Goal: Ask a question: Seek information or help from site administrators or community

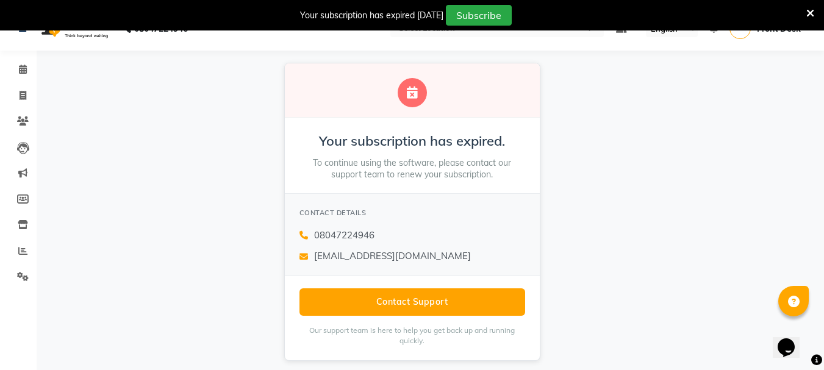
scroll to position [31, 0]
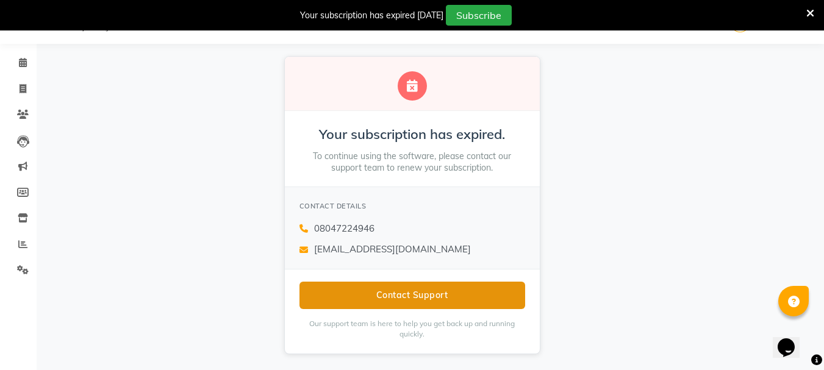
click at [417, 287] on button "Contact Support" at bounding box center [413, 295] width 226 height 27
click at [412, 293] on button "Contact Support" at bounding box center [413, 295] width 226 height 27
click at [411, 293] on button "Contact Support" at bounding box center [413, 295] width 226 height 27
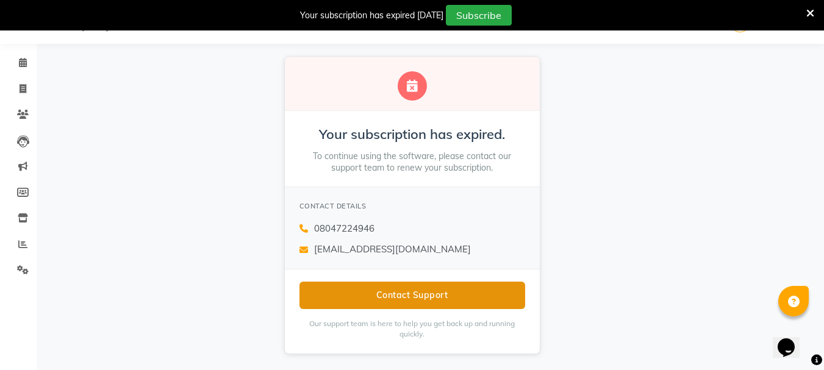
click at [411, 293] on button "Contact Support" at bounding box center [413, 295] width 226 height 27
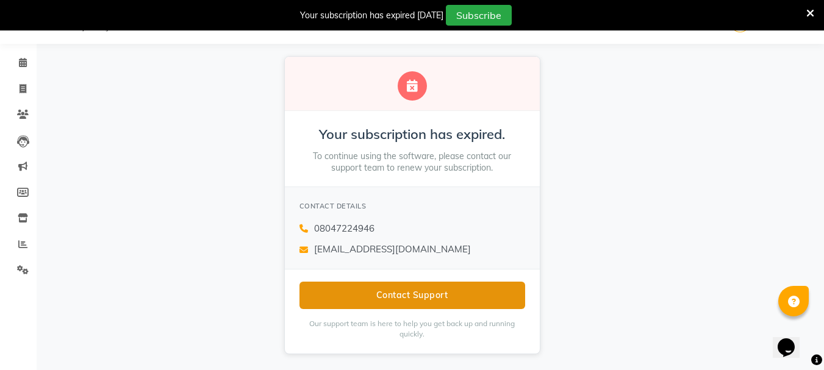
click at [411, 293] on button "Contact Support" at bounding box center [413, 295] width 226 height 27
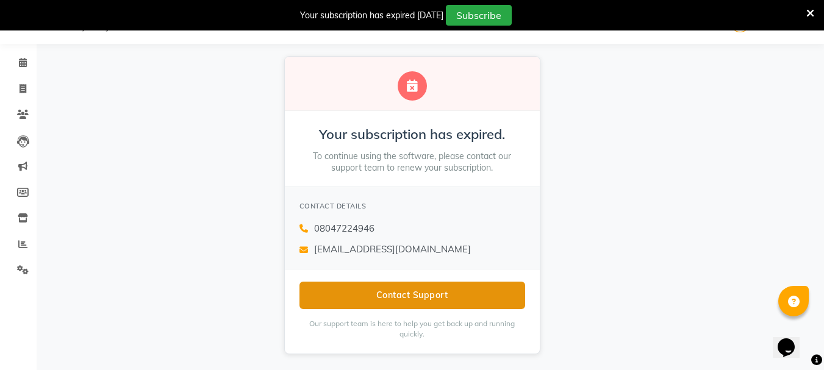
click at [411, 293] on button "Contact Support" at bounding box center [413, 295] width 226 height 27
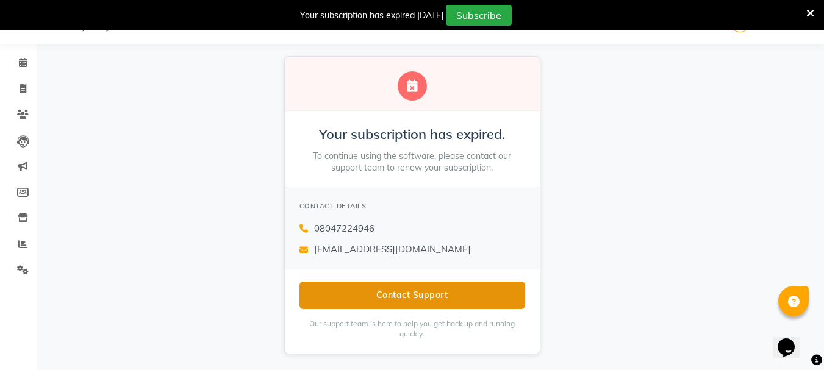
click at [411, 293] on button "Contact Support" at bounding box center [413, 295] width 226 height 27
click at [403, 293] on button "Contact Support" at bounding box center [413, 295] width 226 height 27
click at [445, 295] on button "Contact Support" at bounding box center [413, 295] width 226 height 27
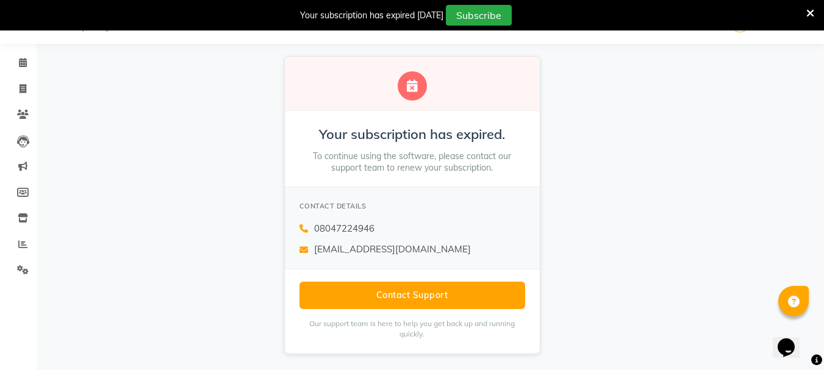
click at [644, 172] on div "Your subscription has expired. To continue using the software, please contact o…" at bounding box center [412, 205] width 824 height 323
click at [726, 82] on div "Your subscription has expired. To continue using the software, please contact o…" at bounding box center [412, 205] width 824 height 323
